Goal: Information Seeking & Learning: Learn about a topic

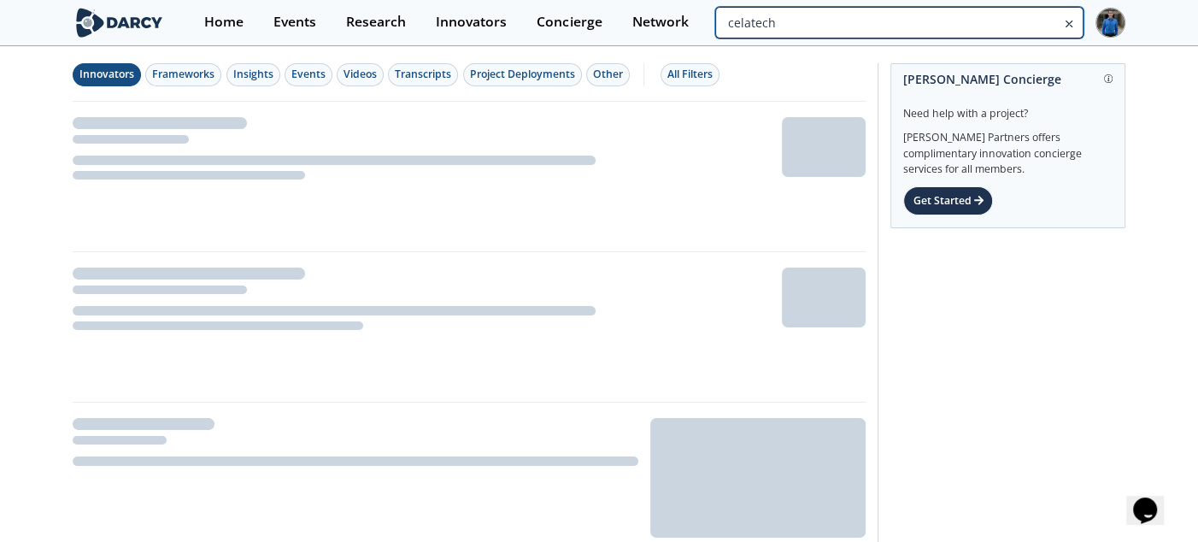
click at [992, 31] on input "celatech" at bounding box center [899, 23] width 368 height 32
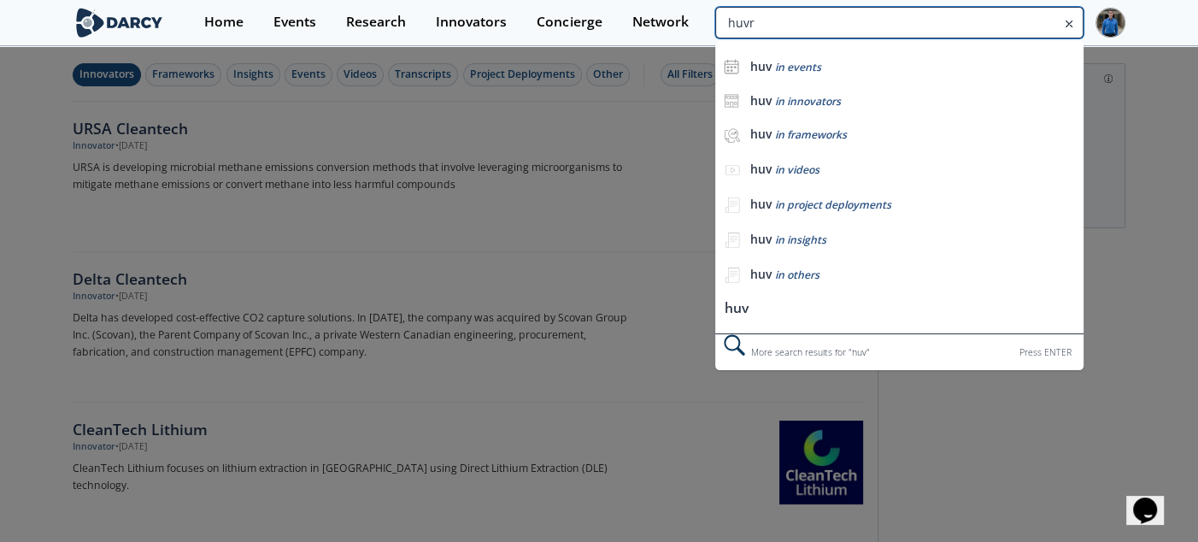
type input "huvr"
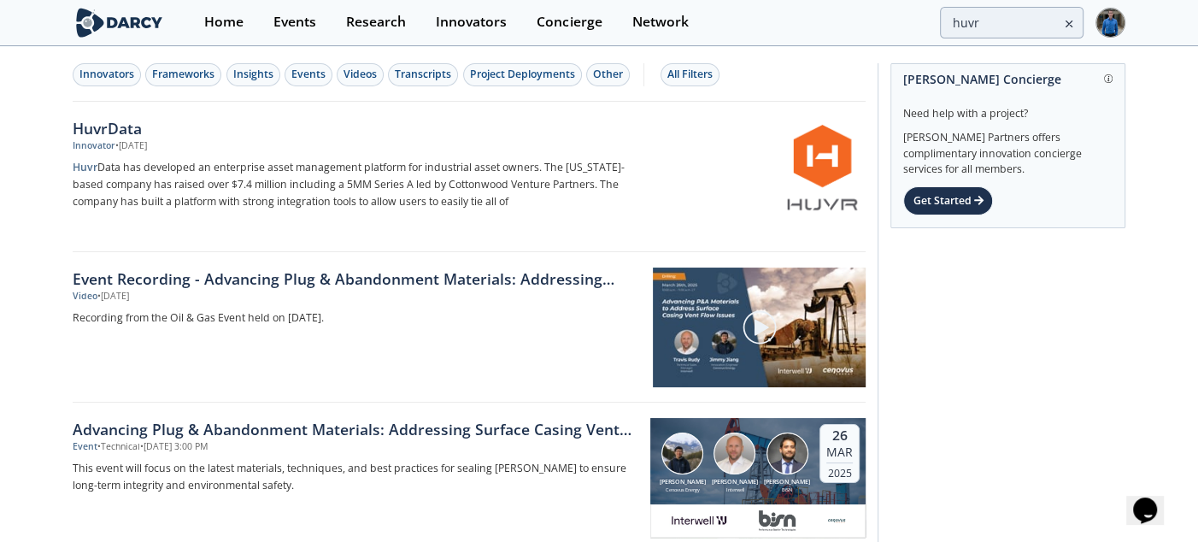
drag, startPoint x: 98, startPoint y: 121, endPoint x: 138, endPoint y: 116, distance: 39.6
click at [98, 121] on div "HuvrData" at bounding box center [356, 128] width 566 height 22
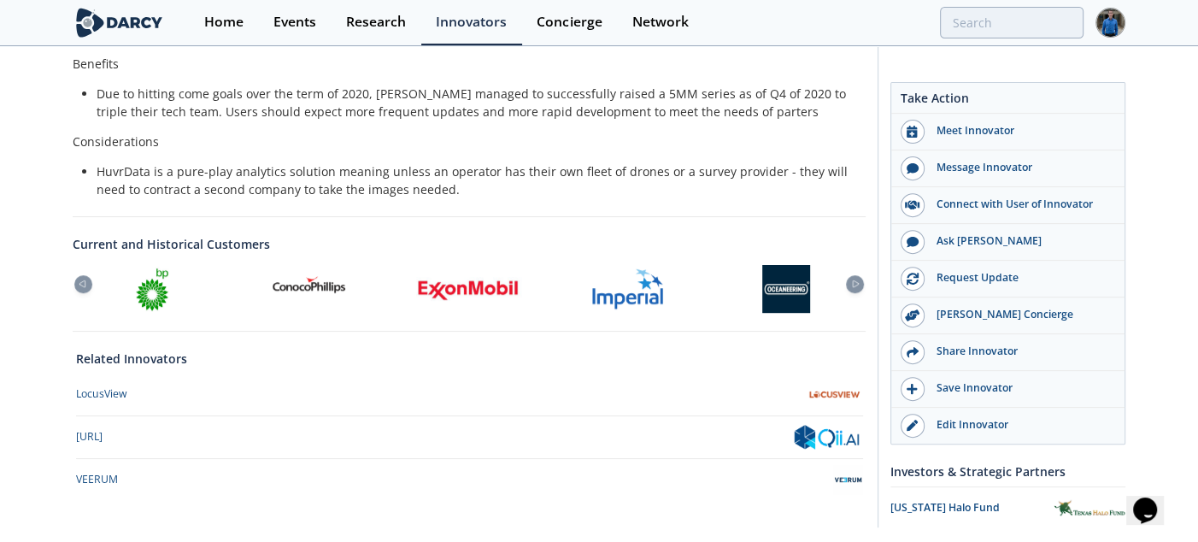
scroll to position [530, 0]
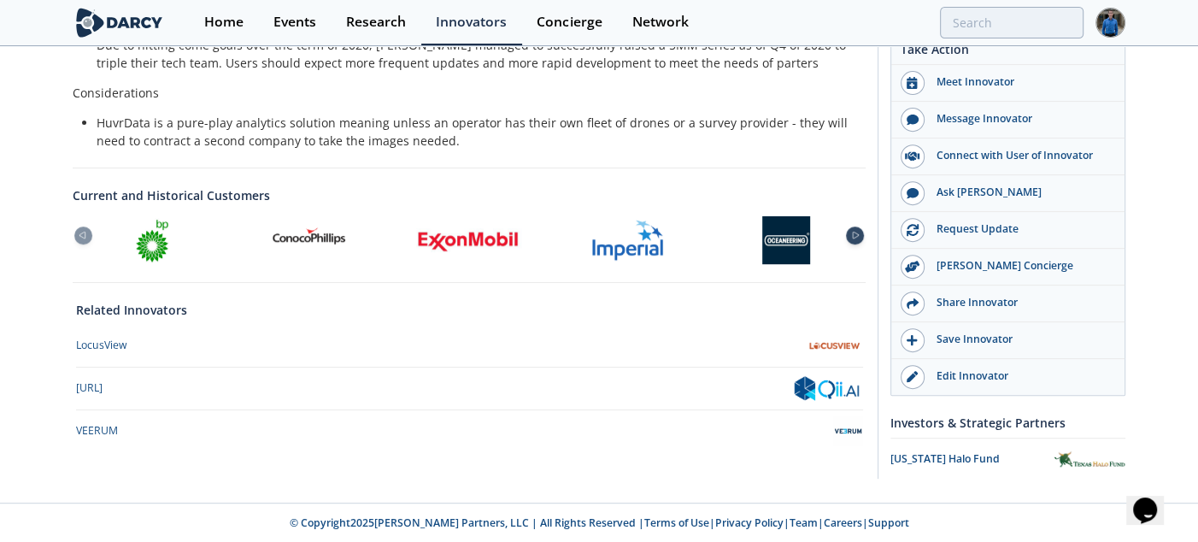
click at [856, 237] on icon at bounding box center [855, 236] width 21 height 8
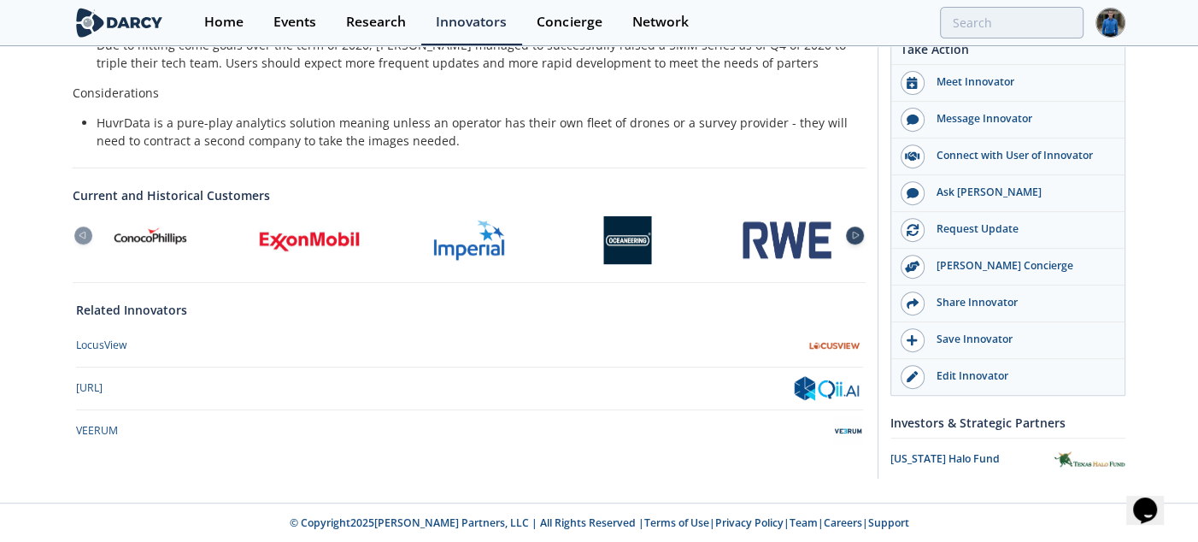
click at [856, 237] on icon at bounding box center [855, 236] width 21 height 8
click at [83, 229] on div at bounding box center [83, 236] width 18 height 18
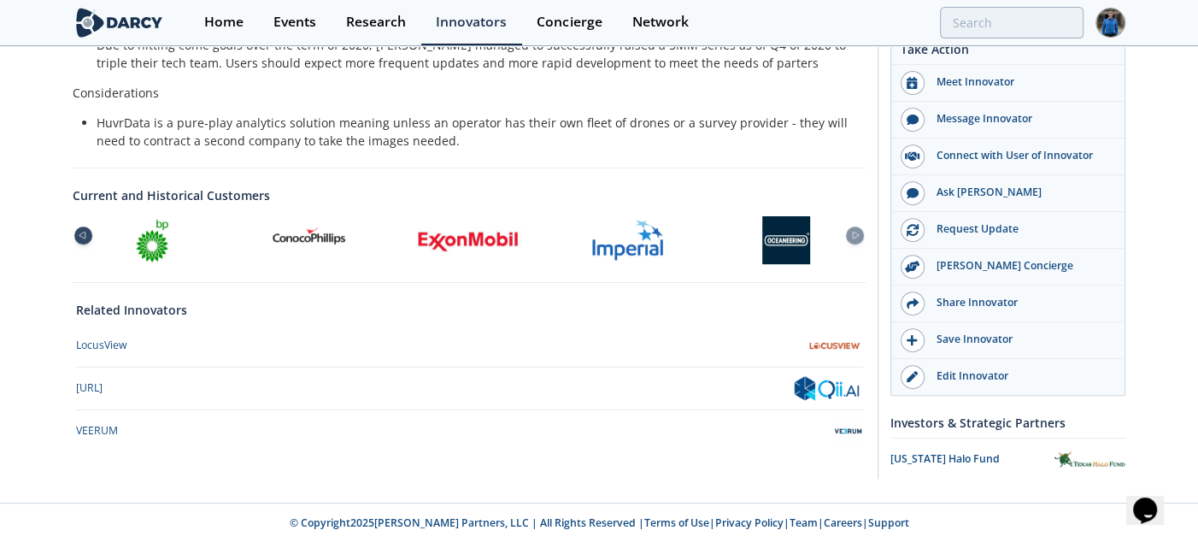
click at [83, 229] on div at bounding box center [83, 236] width 18 height 18
click at [861, 238] on div at bounding box center [855, 236] width 18 height 18
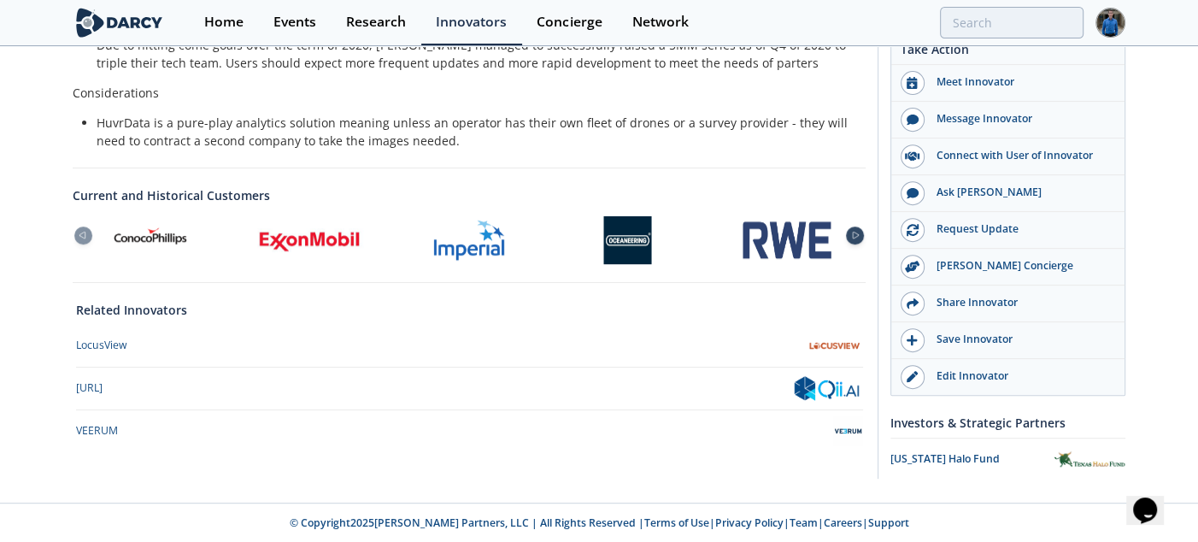
click at [861, 238] on div at bounding box center [855, 236] width 18 height 18
